Goal: Check status

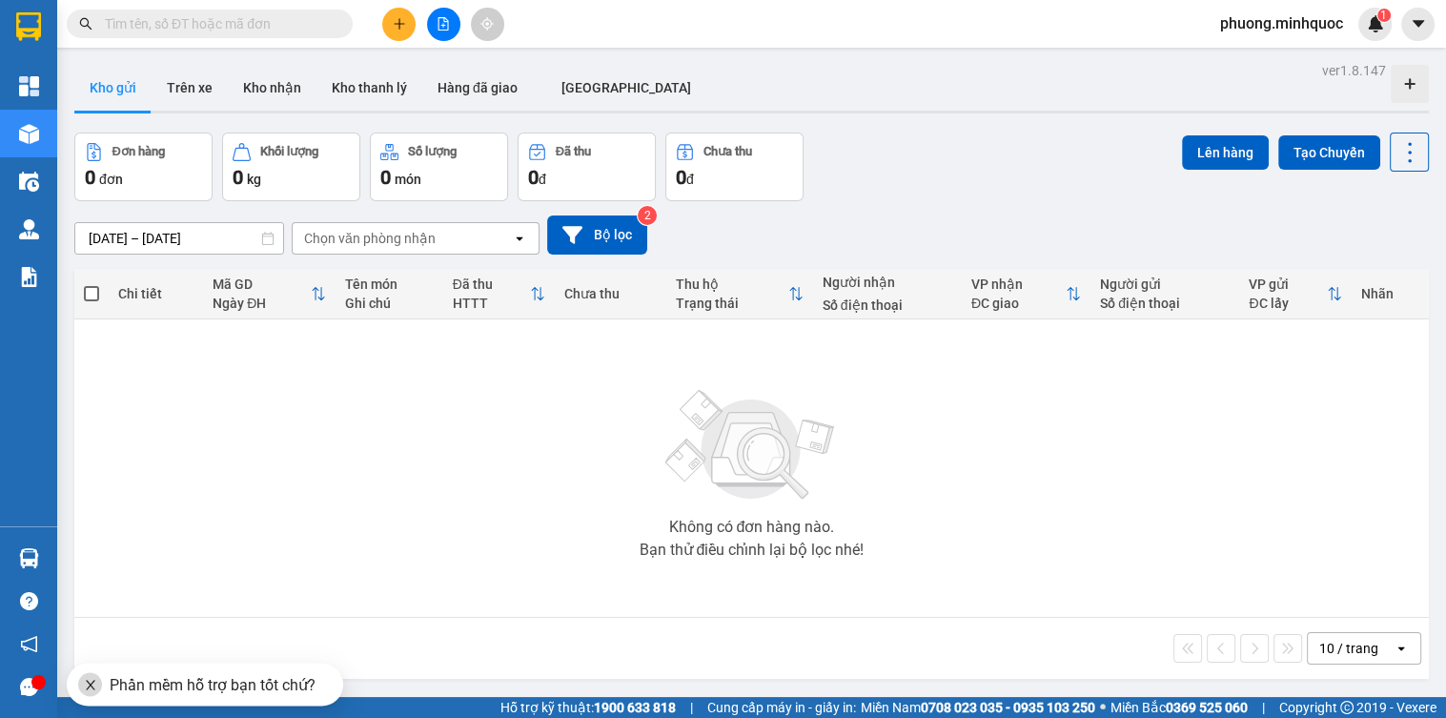
click at [216, 28] on input "text" at bounding box center [217, 23] width 225 height 21
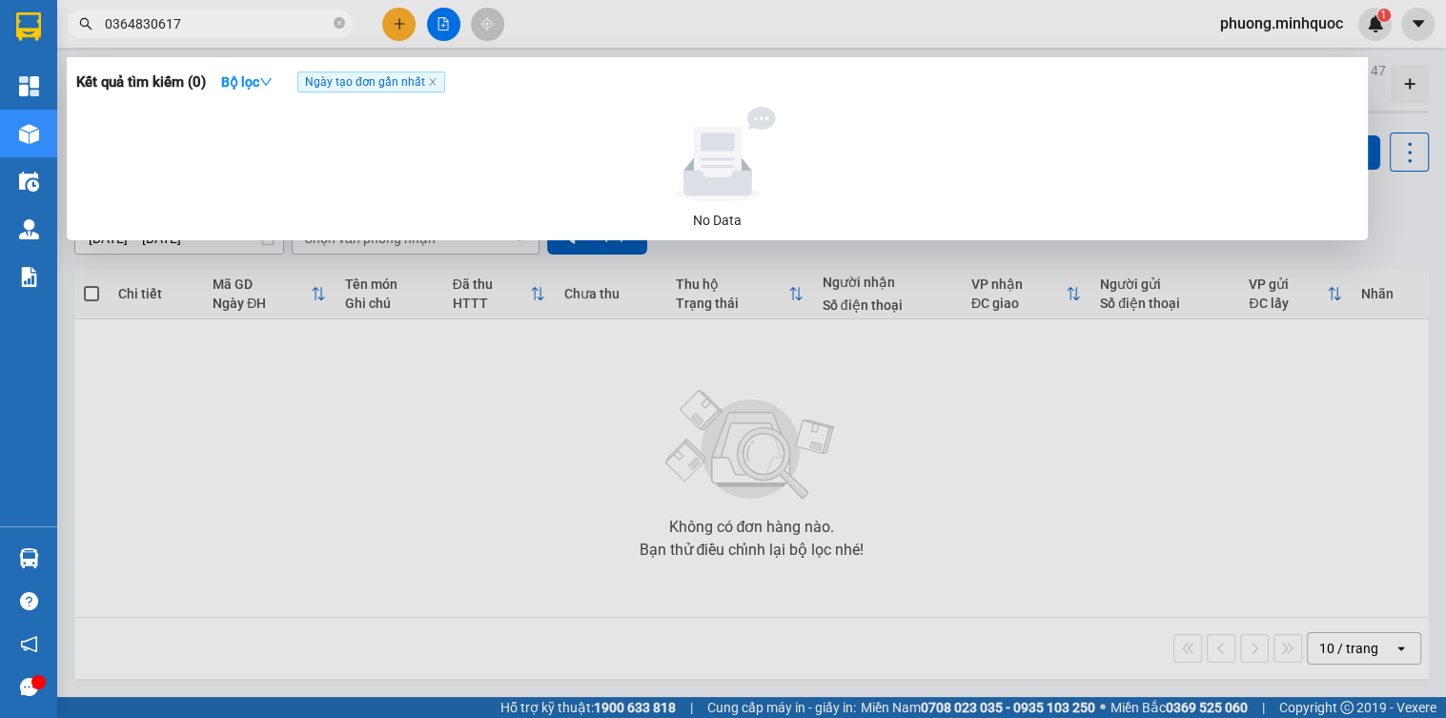
type input "0364830617"
click at [659, 30] on div at bounding box center [723, 359] width 1446 height 718
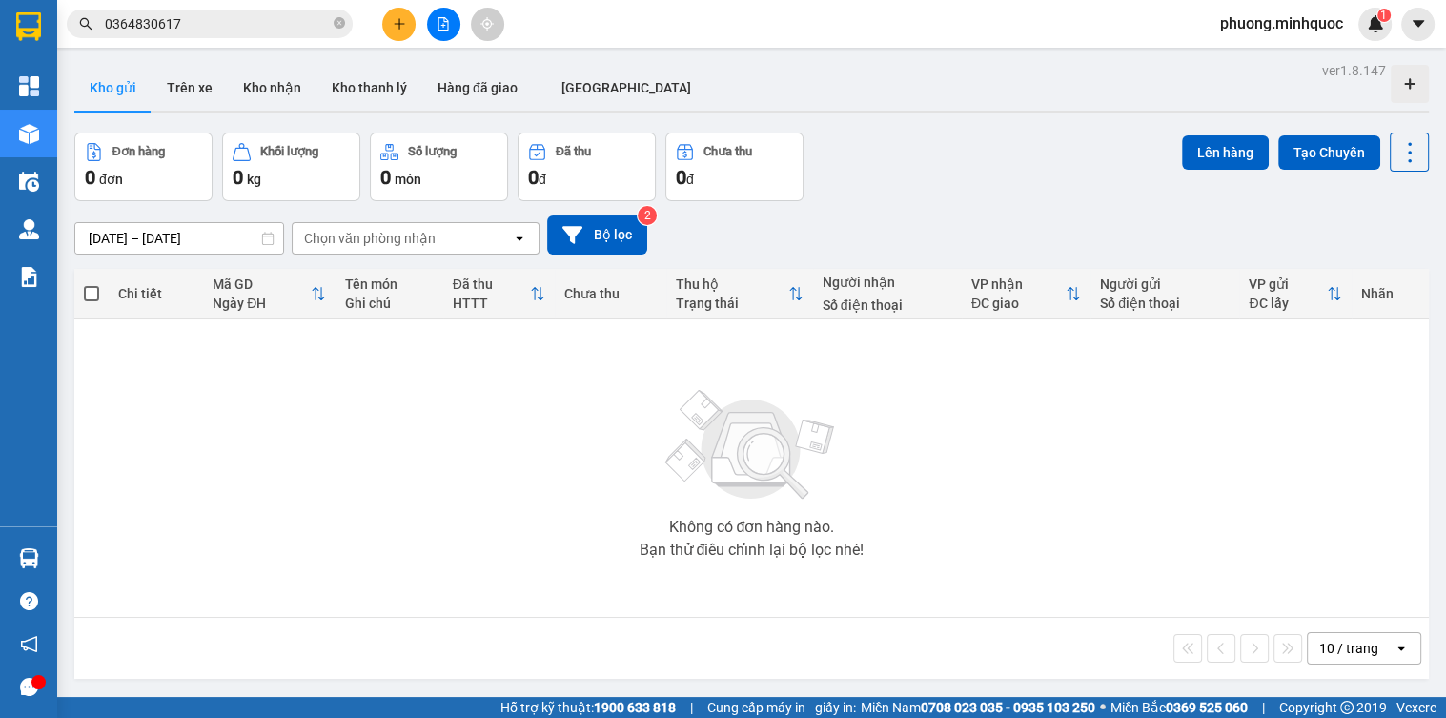
click at [1102, 149] on div "Đơn hàng 0 đơn Khối lượng 0 kg Số lượng 0 món Đã thu 0 đ Chưa thu 0 đ Lên hàng …" at bounding box center [751, 166] width 1354 height 69
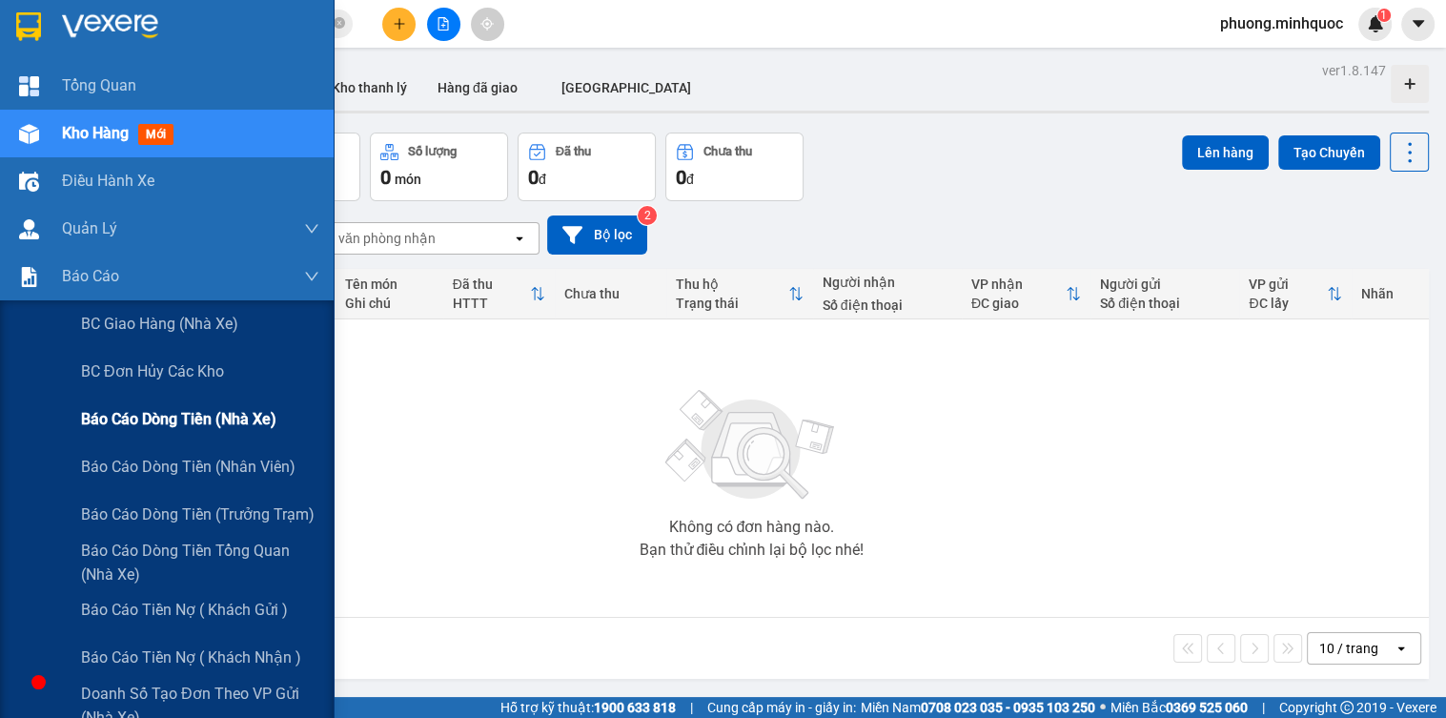
click at [154, 430] on span "Báo cáo dòng tiền (nhà xe)" at bounding box center [178, 419] width 195 height 24
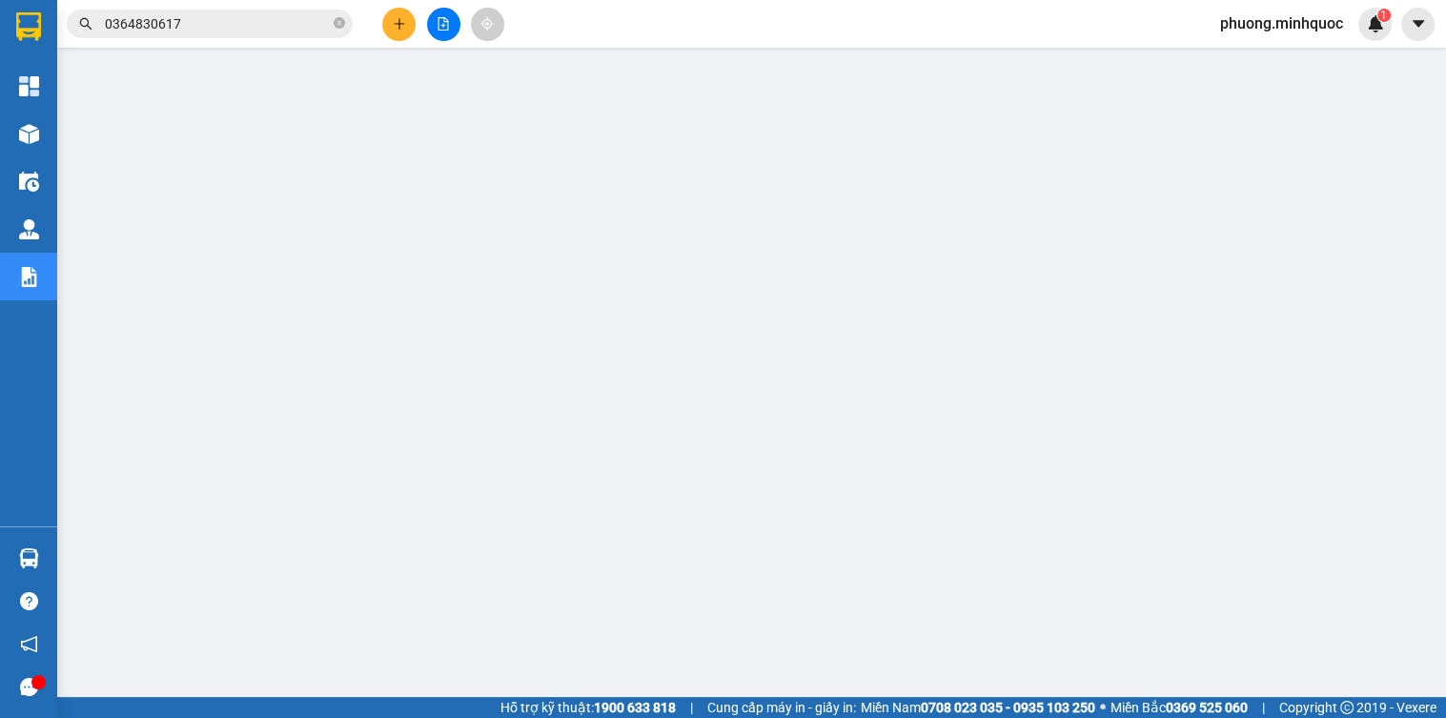
scroll to position [228, 0]
